Goal: Task Accomplishment & Management: Use online tool/utility

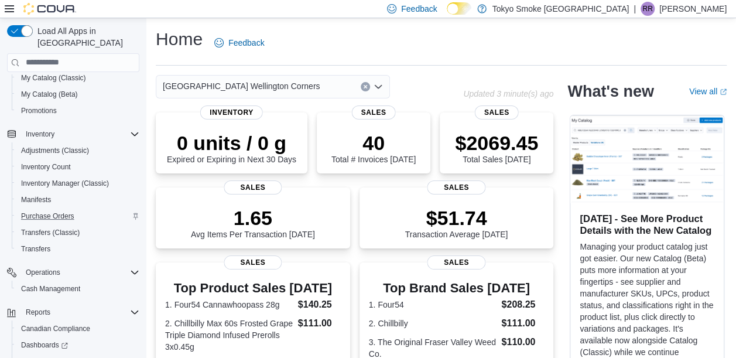
scroll to position [145, 0]
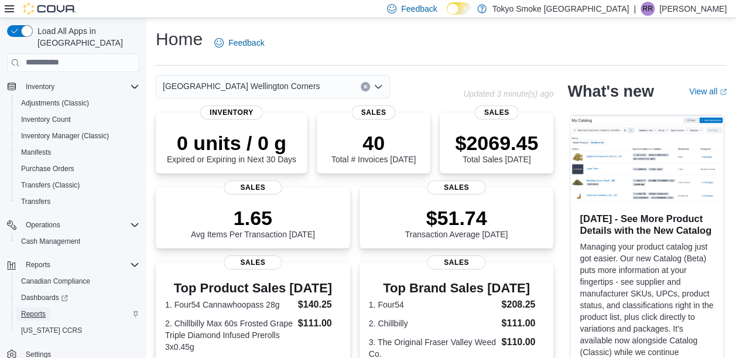
click at [32, 309] on span "Reports" at bounding box center [33, 313] width 25 height 9
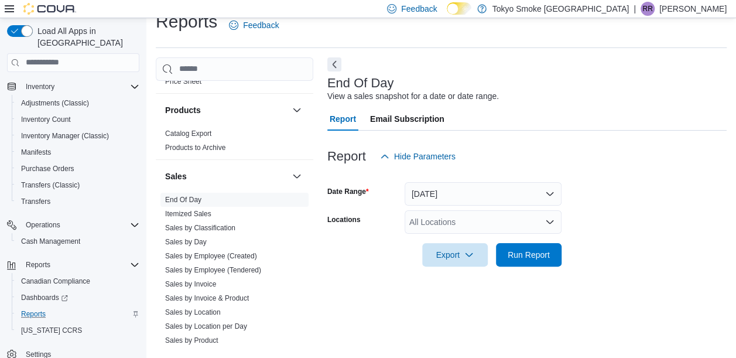
scroll to position [839, 0]
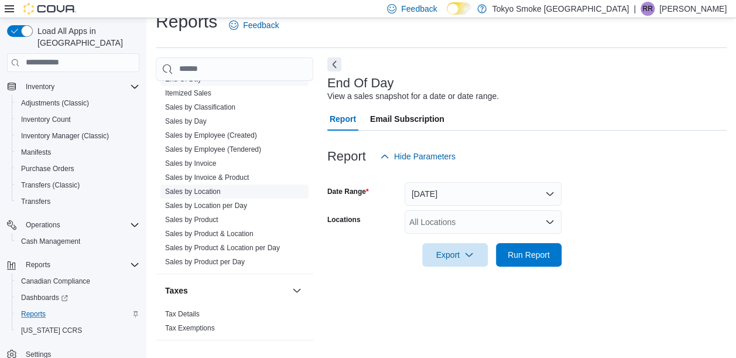
click at [217, 187] on link "Sales by Location" at bounding box center [193, 191] width 56 height 8
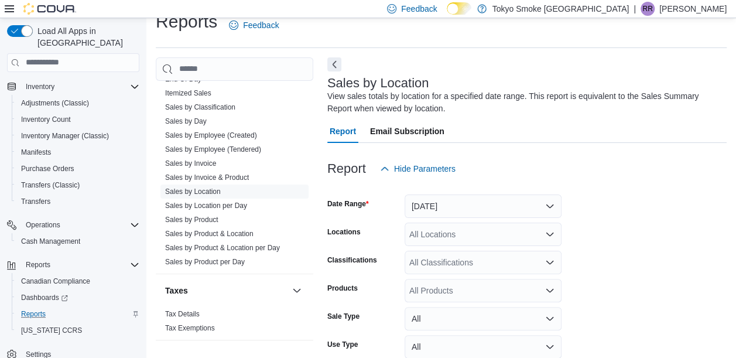
scroll to position [39, 0]
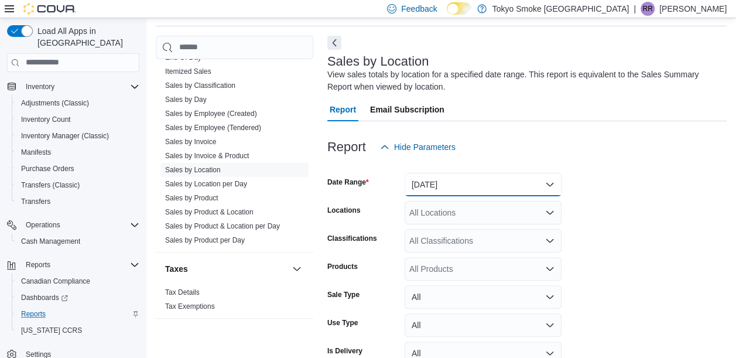
click at [496, 186] on button "[DATE]" at bounding box center [482, 184] width 157 height 23
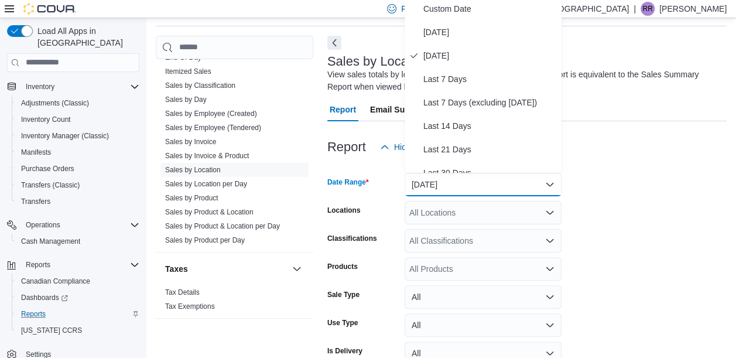
scroll to position [36, 0]
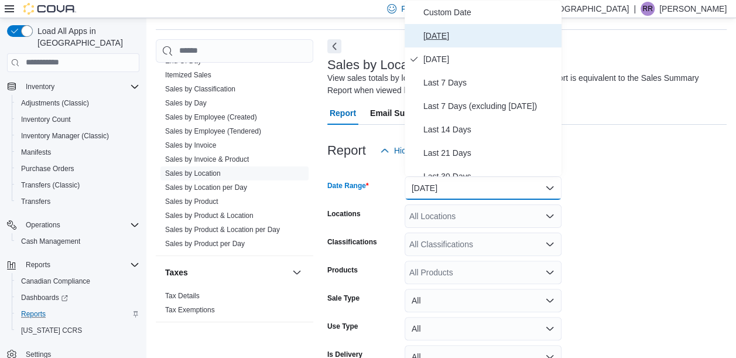
click at [440, 35] on span "[DATE]" at bounding box center [489, 36] width 133 height 14
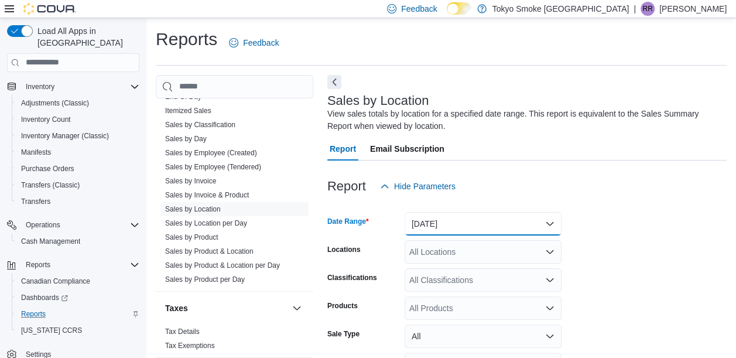
scroll to position [102, 0]
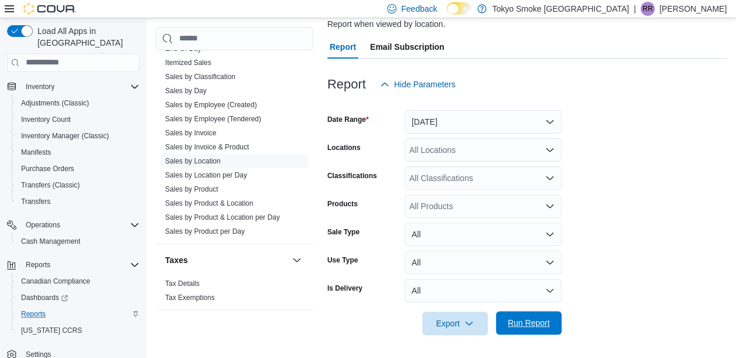
click at [530, 320] on span "Run Report" at bounding box center [528, 323] width 42 height 12
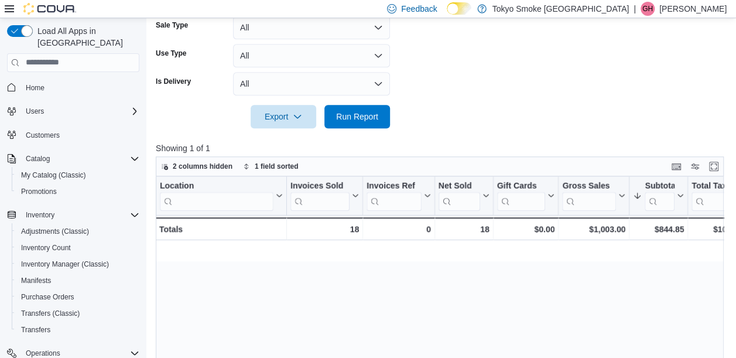
scroll to position [0, 805]
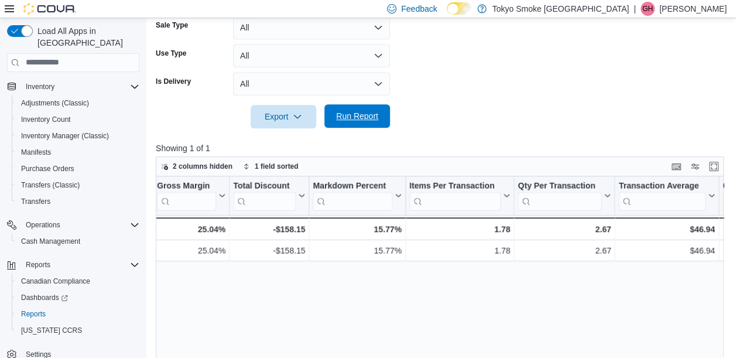
click at [365, 115] on span "Run Report" at bounding box center [357, 116] width 42 height 12
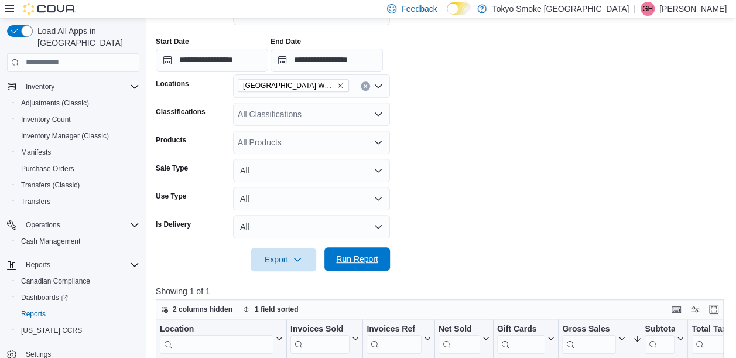
scroll to position [173, 0]
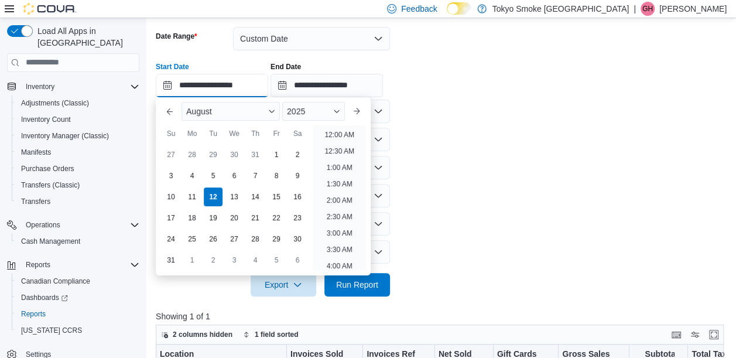
click at [238, 90] on input "**********" at bounding box center [212, 85] width 112 height 23
click at [345, 195] on li "4:00 PM" at bounding box center [339, 197] width 36 height 14
type input "**********"
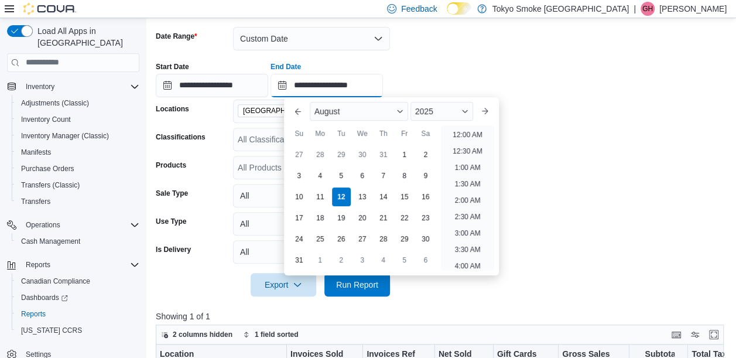
click at [378, 85] on input "**********" at bounding box center [326, 85] width 112 height 23
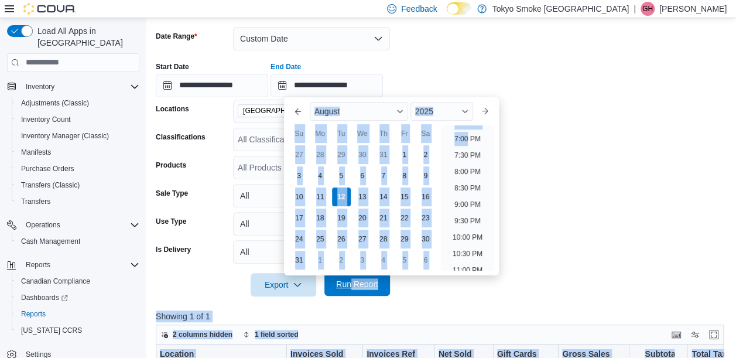
scroll to position [644, 0]
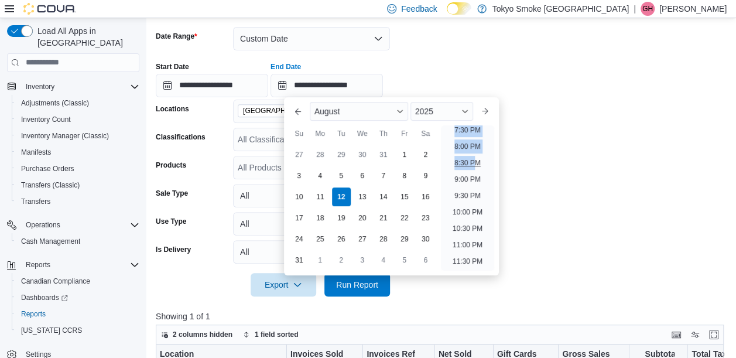
drag, startPoint x: 468, startPoint y: 196, endPoint x: 472, endPoint y: 162, distance: 34.8
click at [472, 162] on ul "12:00 AM 12:30 AM 1:00 AM 1:30 AM 2:00 AM 2:30 AM 3:00 AM 3:30 AM 4:00 AM 4:30 …" at bounding box center [467, 197] width 53 height 145
click at [464, 136] on li "7:00 PM" at bounding box center [468, 139] width 36 height 14
type input "**********"
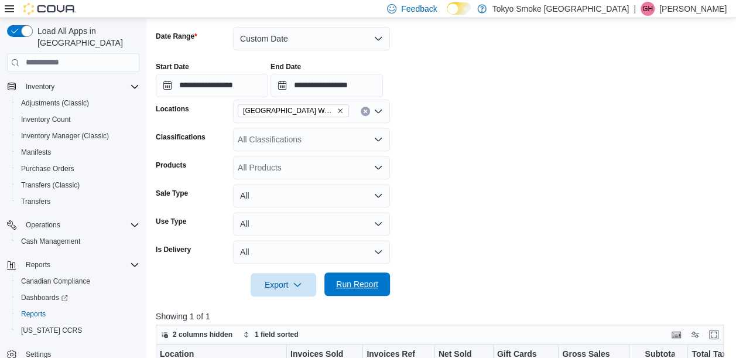
click at [348, 280] on span "Run Report" at bounding box center [357, 284] width 42 height 12
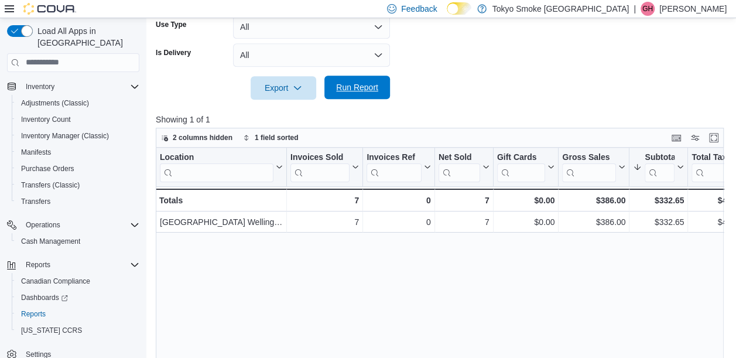
scroll to position [370, 0]
